Goal: Information Seeking & Learning: Learn about a topic

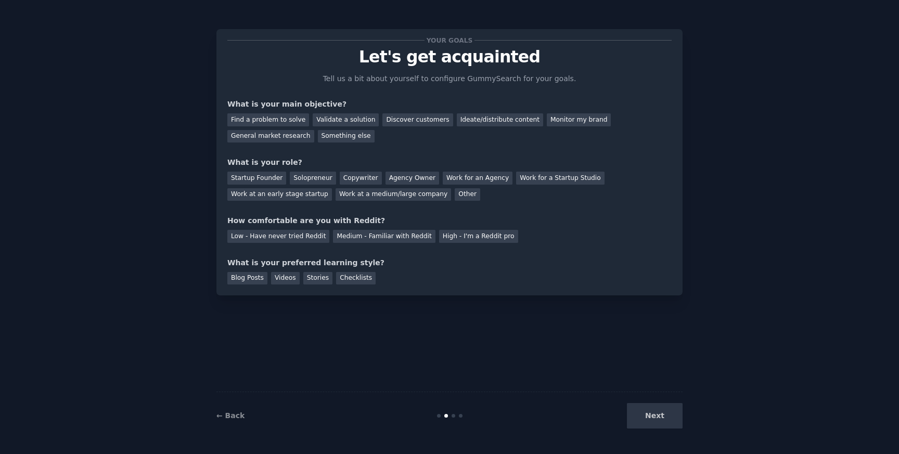
click at [637, 415] on div "Next" at bounding box center [605, 415] width 156 height 25
click at [253, 280] on div "Blog Posts" at bounding box center [247, 278] width 40 height 13
click at [290, 144] on div "Your goals Let's get acquainted Tell us a bit about yourself to configure Gummy…" at bounding box center [449, 162] width 444 height 245
click at [293, 136] on div "General market research" at bounding box center [270, 136] width 87 height 13
click at [273, 179] on div "Startup Founder" at bounding box center [256, 178] width 59 height 13
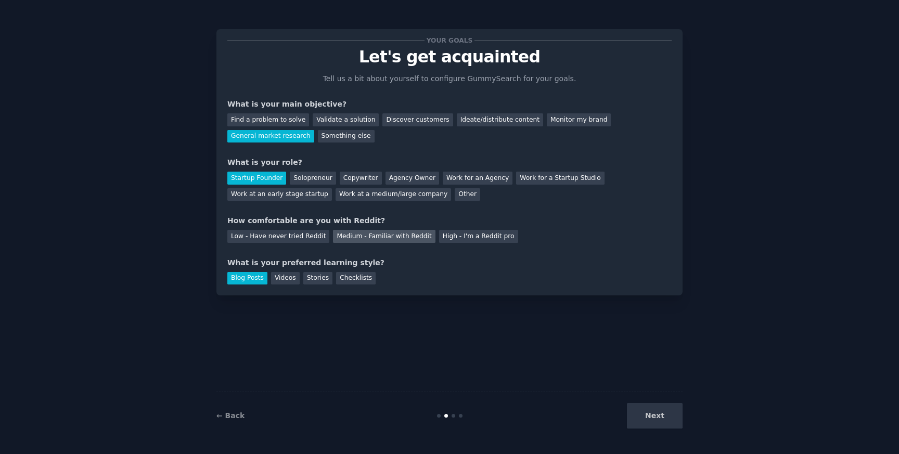
click at [340, 241] on div "Medium - Familiar with Reddit" at bounding box center [384, 236] width 102 height 13
click at [652, 408] on button "Next" at bounding box center [655, 415] width 56 height 25
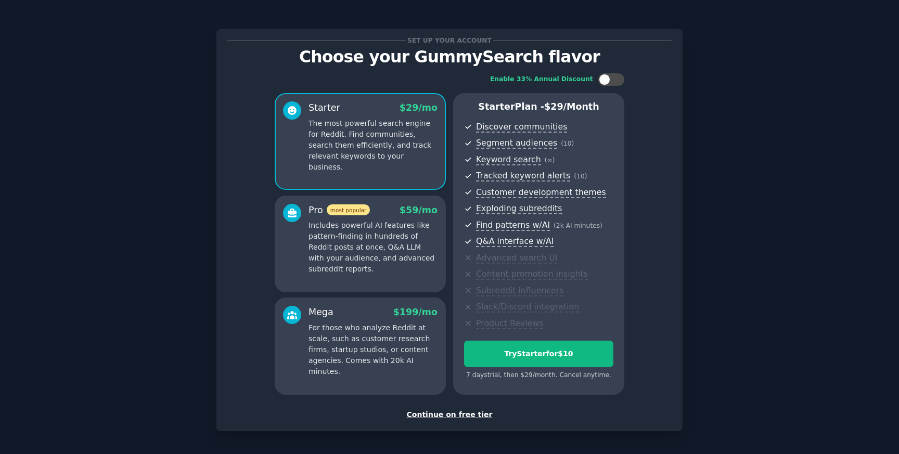
click at [460, 414] on div "Continue on free tier" at bounding box center [449, 414] width 444 height 11
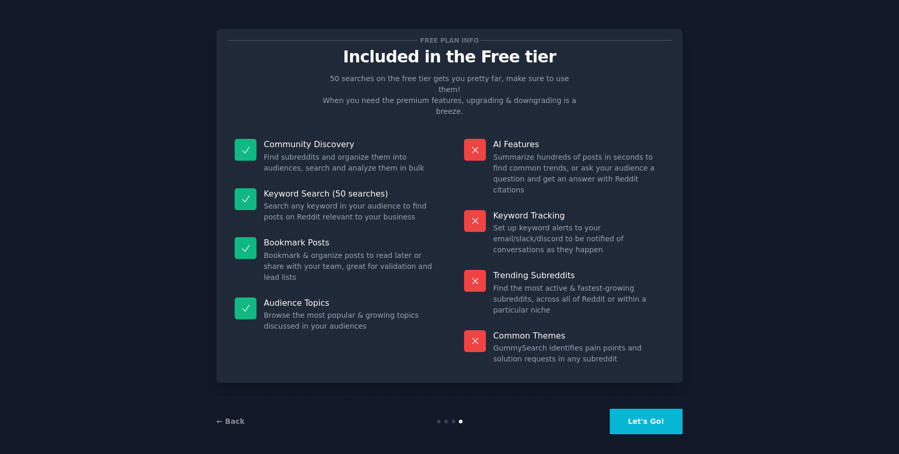
click at [649, 409] on button "Let's Go!" at bounding box center [646, 421] width 73 height 25
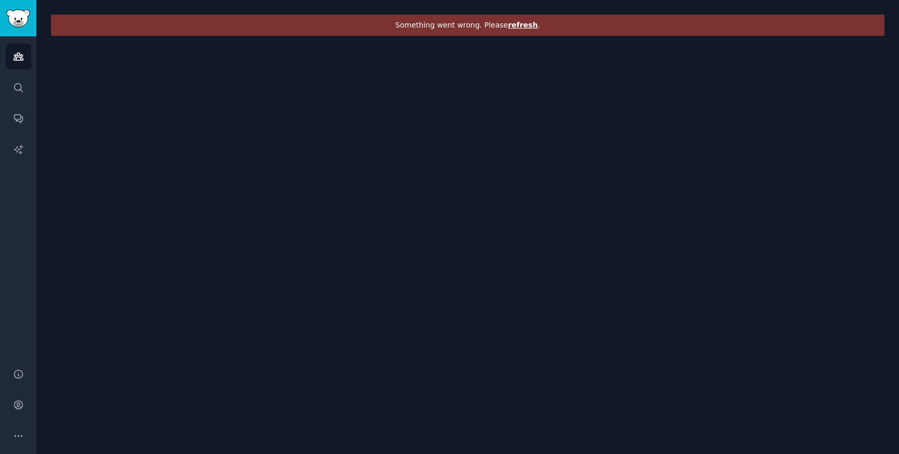
click at [516, 21] on span "refresh" at bounding box center [523, 25] width 30 height 8
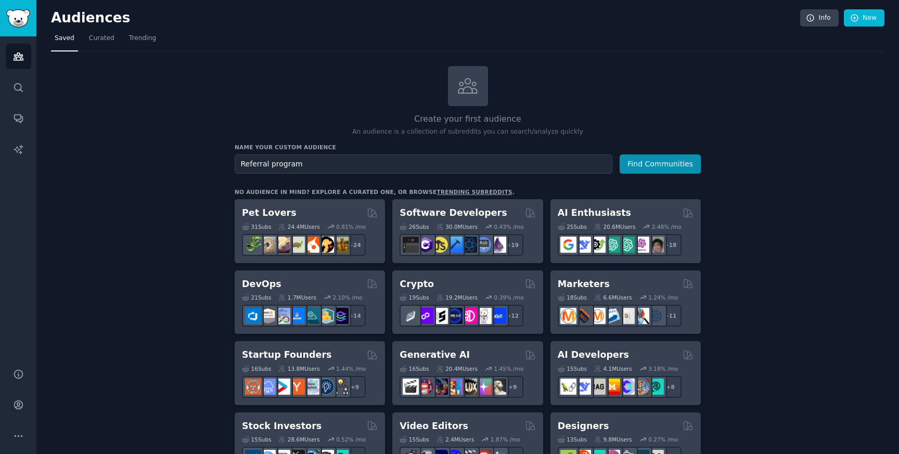
type input "Referral program"
click at [620, 155] on button "Find Communities" at bounding box center [660, 164] width 81 height 19
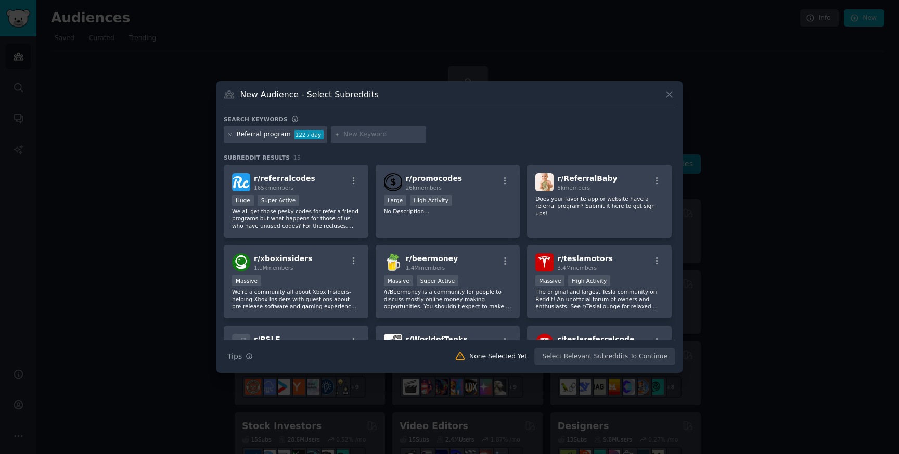
click at [349, 134] on input "text" at bounding box center [382, 134] width 79 height 9
type input "Apple Wallet"
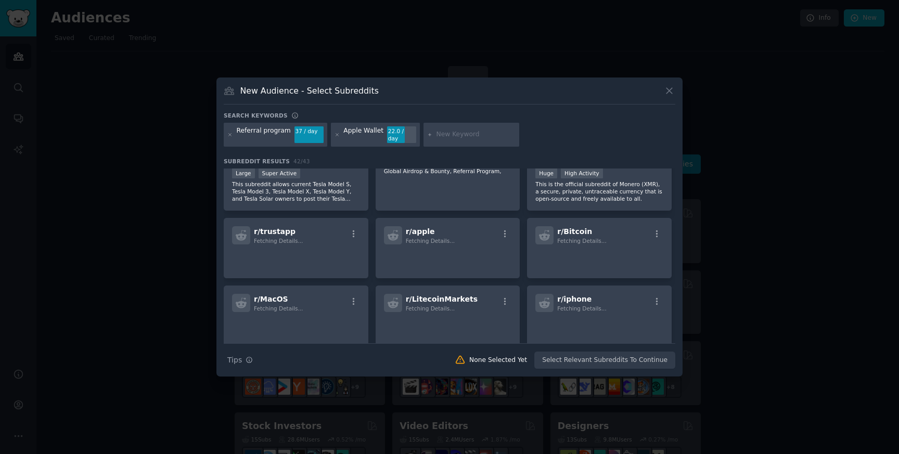
scroll to position [310, 0]
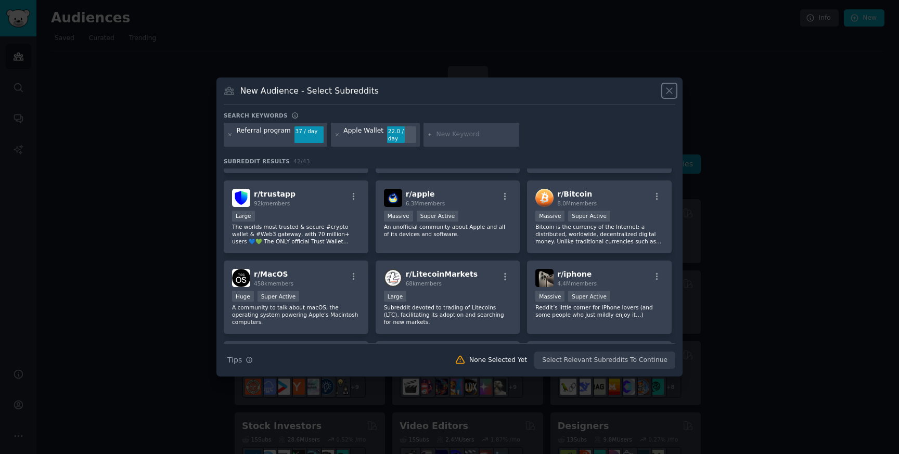
click at [674, 95] on icon at bounding box center [669, 90] width 11 height 11
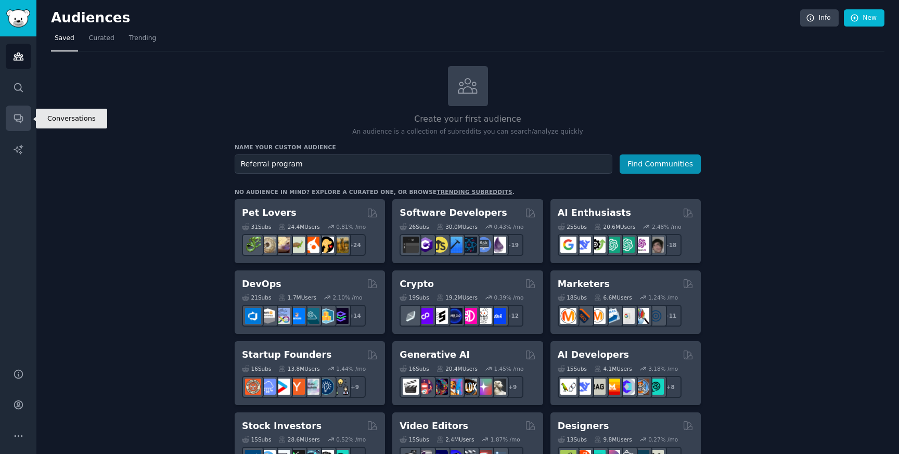
click at [11, 126] on link "Conversations" at bounding box center [18, 118] width 25 height 25
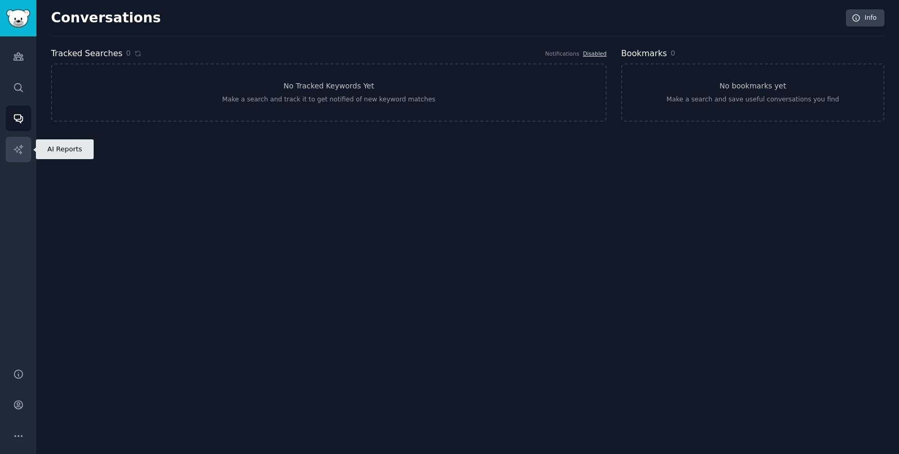
click at [16, 139] on link "AI Reports" at bounding box center [18, 149] width 25 height 25
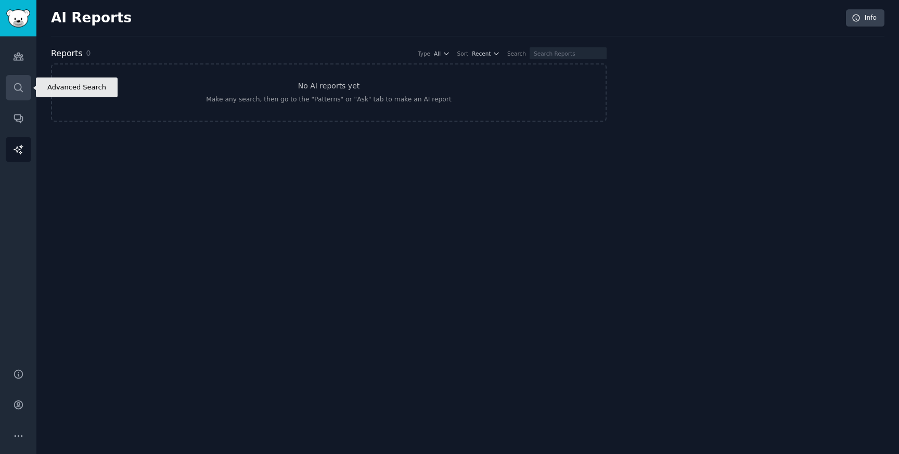
click at [15, 84] on icon "Sidebar" at bounding box center [18, 87] width 8 height 8
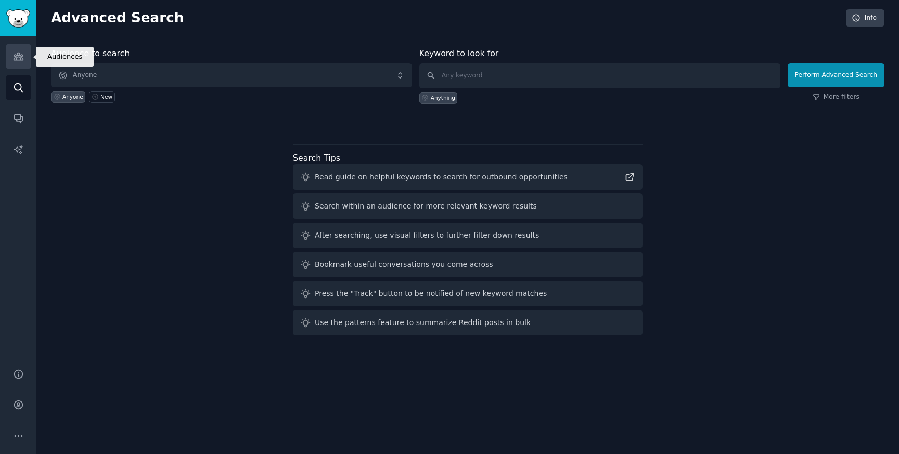
click at [18, 57] on icon "Sidebar" at bounding box center [18, 56] width 11 height 11
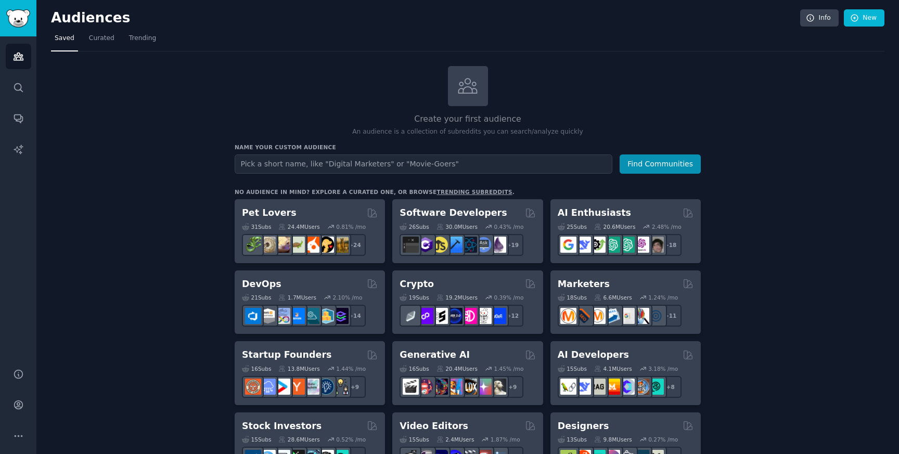
click at [18, 70] on div "Audiences Search Conversations AI Reports" at bounding box center [18, 195] width 36 height 319
click at [19, 75] on link "Search" at bounding box center [18, 87] width 25 height 25
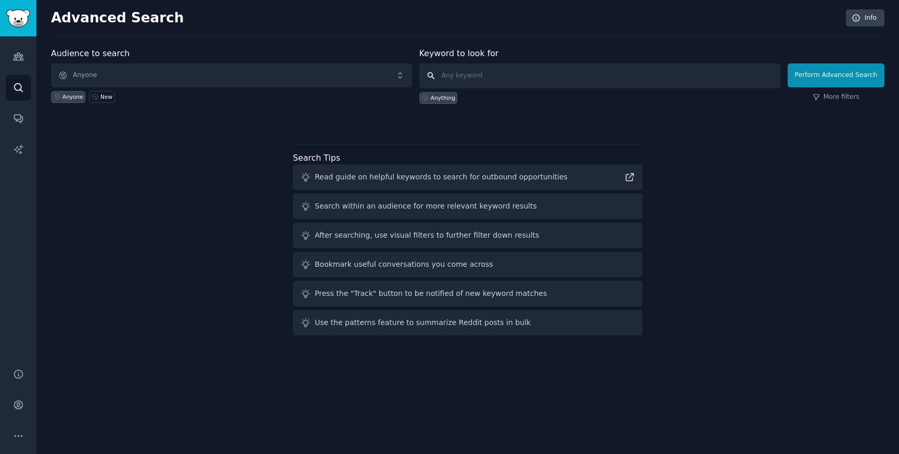
click at [482, 79] on input "text" at bounding box center [599, 75] width 361 height 25
type input "Apple Wallet"
click button "Perform Advanced Search" at bounding box center [836, 75] width 97 height 24
